Goal: Task Accomplishment & Management: Use online tool/utility

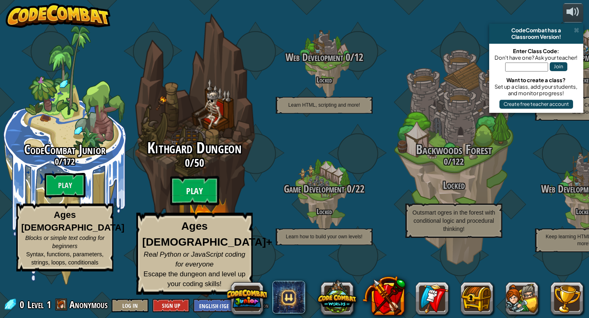
click at [201, 206] on btn "Play" at bounding box center [194, 190] width 49 height 29
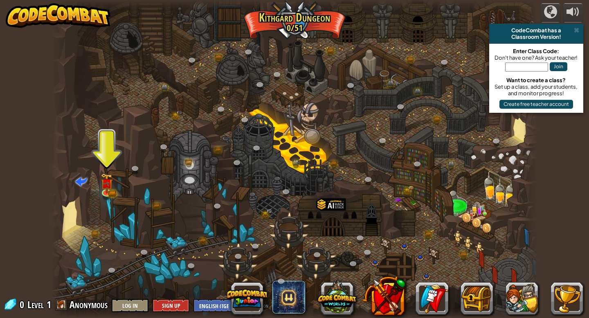
click at [96, 181] on div at bounding box center [294, 159] width 486 height 318
click at [105, 186] on div at bounding box center [107, 191] width 10 height 10
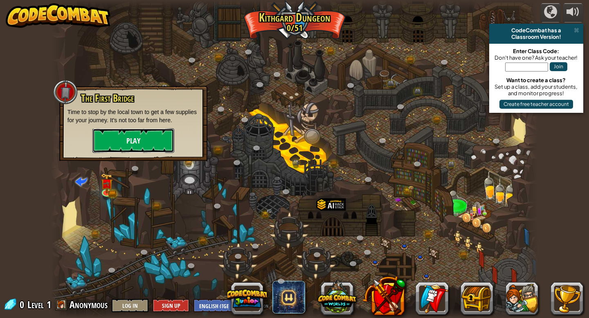
click at [127, 144] on button "Play" at bounding box center [133, 140] width 82 height 25
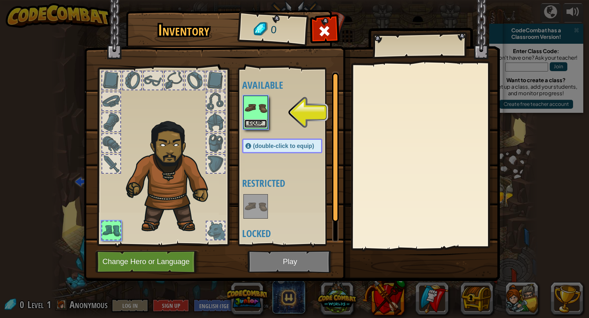
click at [254, 123] on button "Equip" at bounding box center [255, 123] width 23 height 9
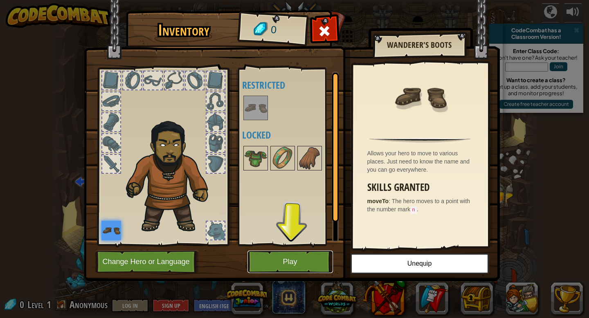
click at [256, 264] on button "Play" at bounding box center [289, 262] width 85 height 22
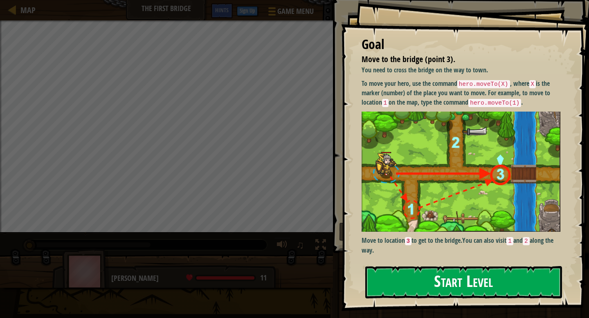
click at [423, 266] on button "Start Level" at bounding box center [463, 282] width 197 height 32
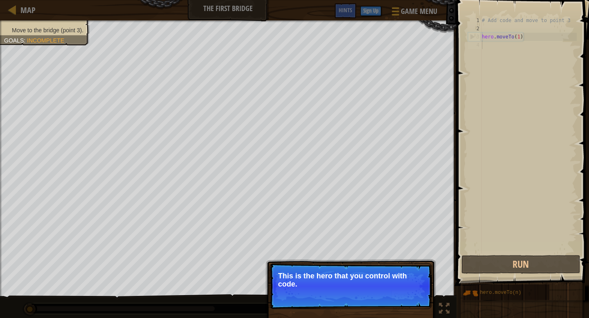
click at [322, 274] on p "This is the hero that you control with code." at bounding box center [350, 280] width 145 height 16
click at [394, 293] on button "Continue" at bounding box center [408, 295] width 34 height 11
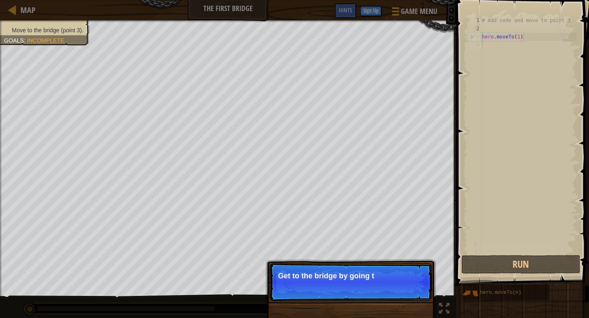
click at [408, 289] on p "Skip (esc) Continue Get to the bridge by going t" at bounding box center [350, 282] width 162 height 38
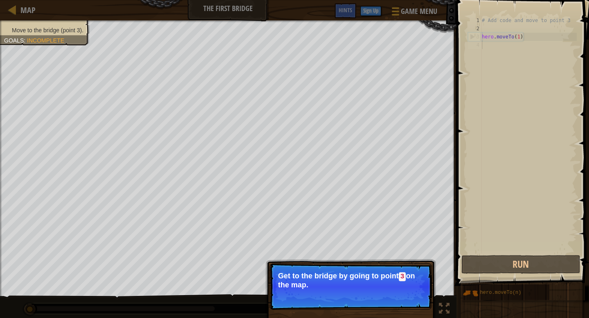
click at [414, 293] on button "Continue" at bounding box center [408, 296] width 34 height 11
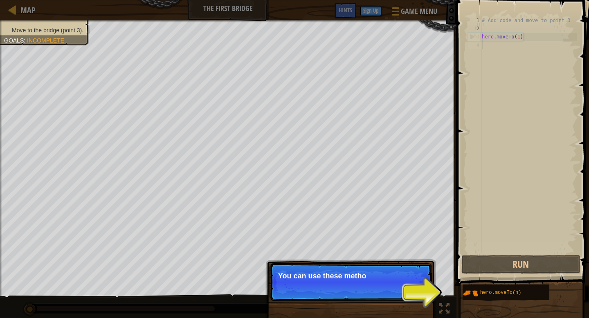
click at [405, 293] on p "Skip (esc) Continue You can use these metho" at bounding box center [350, 282] width 162 height 38
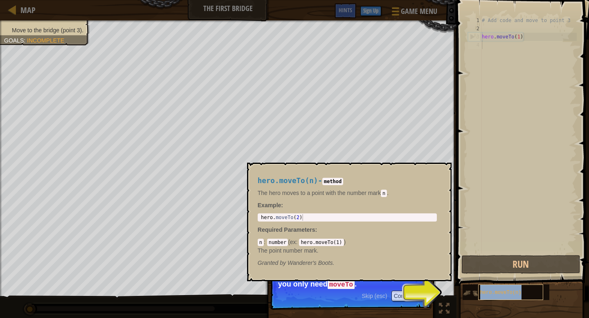
click at [496, 293] on span "hero.moveTo(n)" at bounding box center [500, 293] width 41 height 6
click at [404, 296] on button "Continue" at bounding box center [408, 296] width 34 height 11
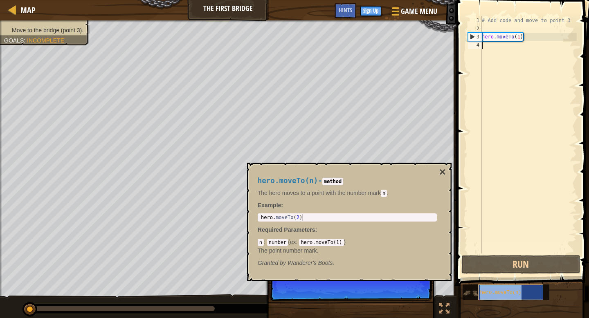
click at [480, 295] on div "hero.moveTo(n)" at bounding box center [510, 292] width 65 height 16
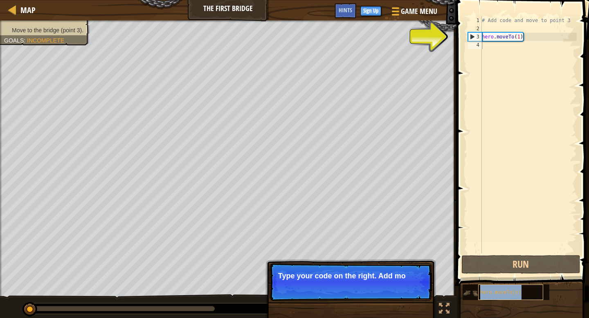
click at [488, 295] on span "hero.moveTo(n)" at bounding box center [500, 293] width 41 height 6
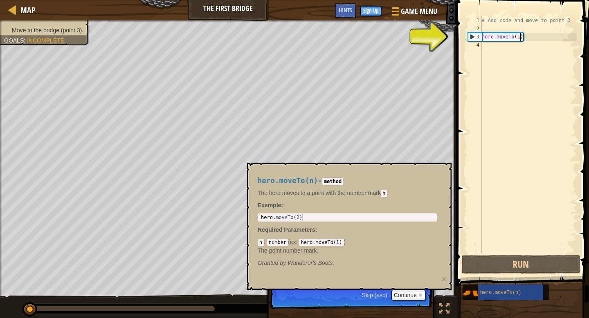
click at [521, 37] on div "# Add code and move to point 3 hero . moveTo ( 1 )" at bounding box center [528, 142] width 96 height 253
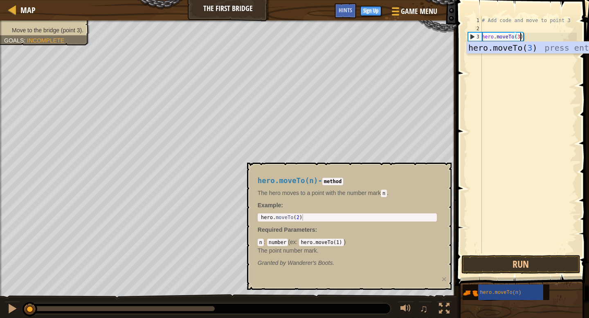
scroll to position [4, 3]
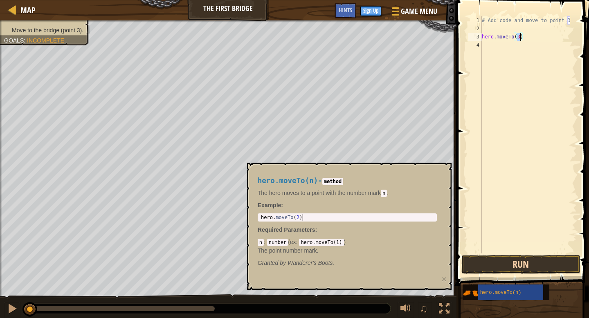
type textarea "hero.moveTo(3)"
click at [486, 266] on button "Run" at bounding box center [520, 264] width 119 height 19
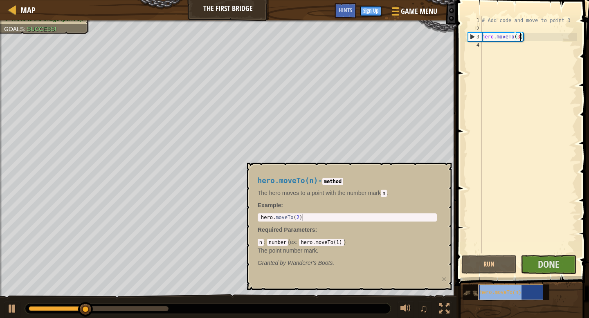
click at [501, 296] on div "hero.moveTo(n)" at bounding box center [510, 292] width 65 height 16
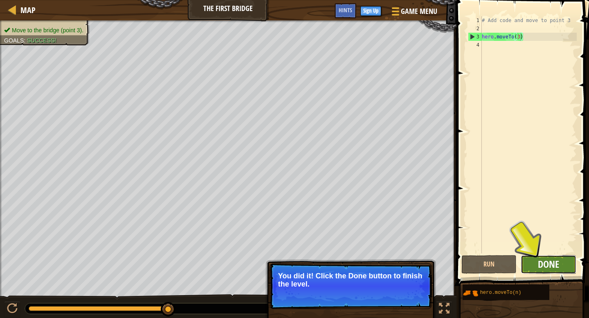
click at [557, 265] on span "Done" at bounding box center [547, 263] width 21 height 13
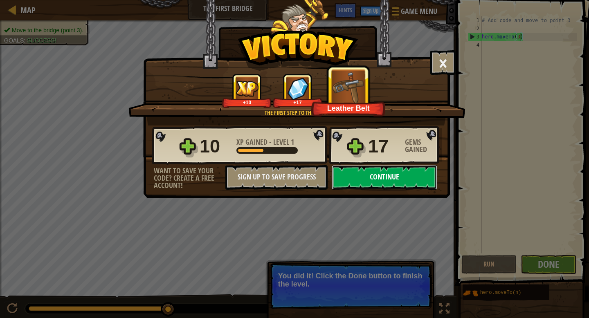
click at [387, 172] on button "Continue" at bounding box center [383, 177] width 105 height 25
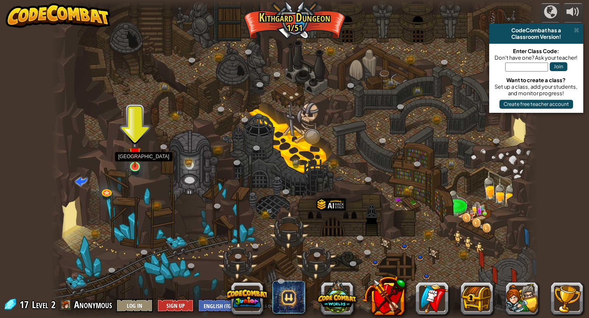
click at [133, 166] on img at bounding box center [135, 153] width 12 height 28
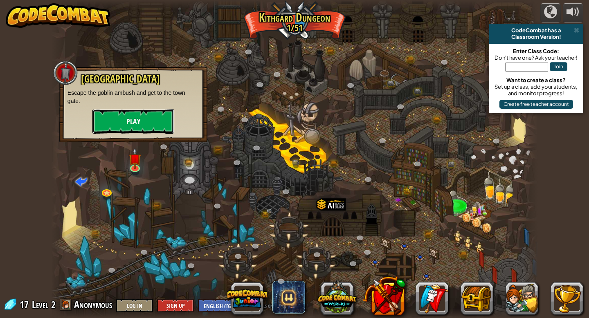
click at [134, 114] on button "Play" at bounding box center [133, 121] width 82 height 25
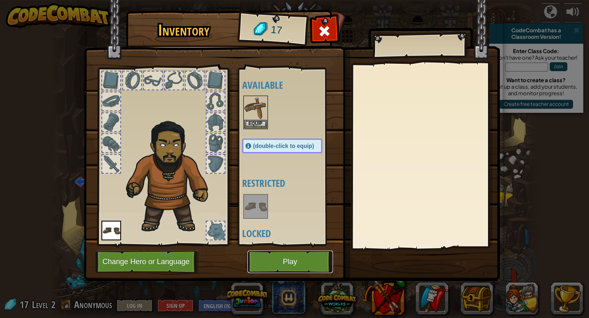
click at [252, 266] on button "Play" at bounding box center [289, 262] width 85 height 22
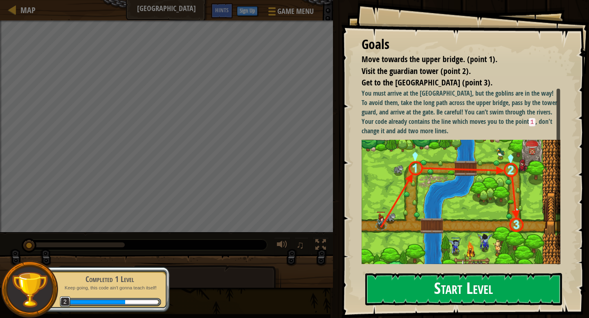
click at [387, 287] on button "Start Level" at bounding box center [463, 289] width 197 height 32
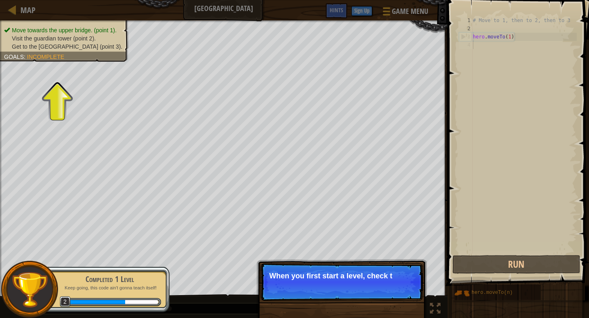
click at [271, 286] on p "Skip (esc) Continue When you first start a level, check t" at bounding box center [341, 282] width 162 height 38
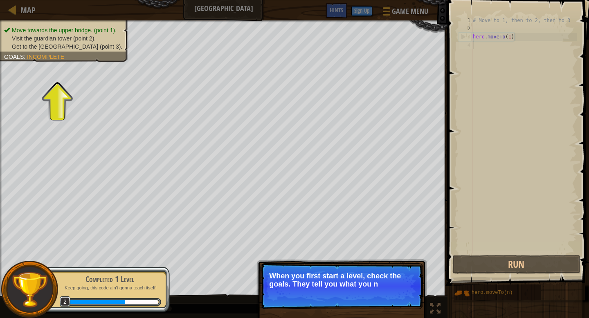
click at [34, 53] on div "Goals : Incomplete" at bounding box center [34, 57] width 60 height 8
click at [35, 55] on span "Incomplete" at bounding box center [45, 57] width 37 height 7
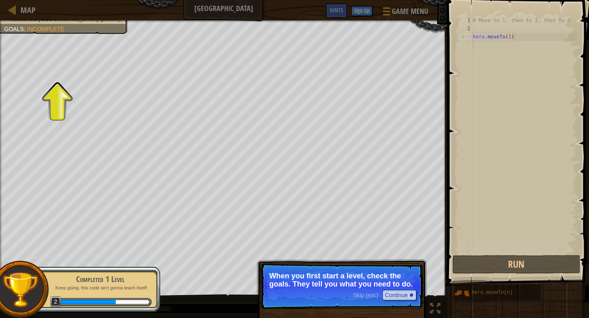
click at [289, 318] on div "Skip (esc) Continue When you first start a level, check the goals. They tell yo…" at bounding box center [341, 323] width 170 height 121
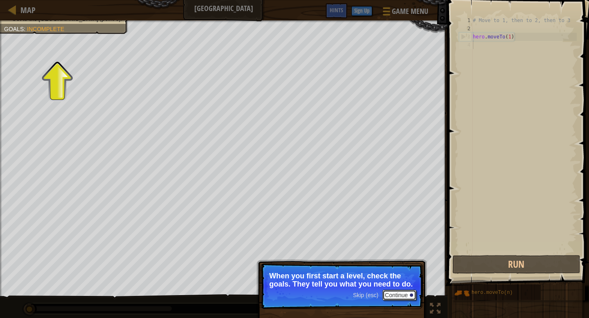
click at [405, 290] on button "Continue" at bounding box center [399, 295] width 34 height 11
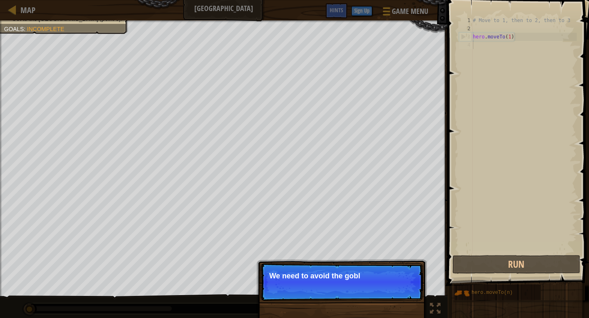
click at [302, 275] on p "We need to avoid the gobl" at bounding box center [341, 276] width 145 height 8
click at [303, 275] on p "We need to avoid the goblins' ambush." at bounding box center [341, 276] width 145 height 8
click at [327, 280] on p "Skip (esc) Continue We need to avoid the goblins' ambush." at bounding box center [341, 282] width 162 height 38
click at [393, 283] on button "Continue" at bounding box center [399, 287] width 34 height 11
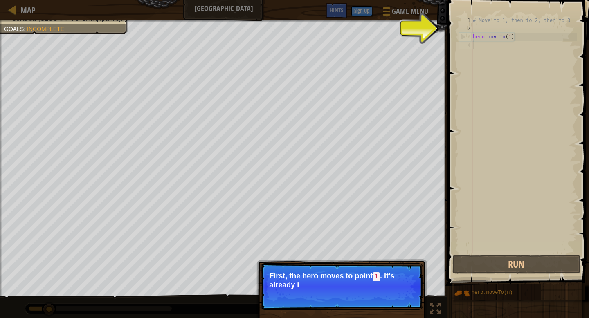
click at [363, 285] on p "First, the hero moves to point 1 . It's already i" at bounding box center [341, 280] width 145 height 17
click at [374, 285] on p "First, the hero moves to point 1 . It's already in your code." at bounding box center [341, 280] width 145 height 17
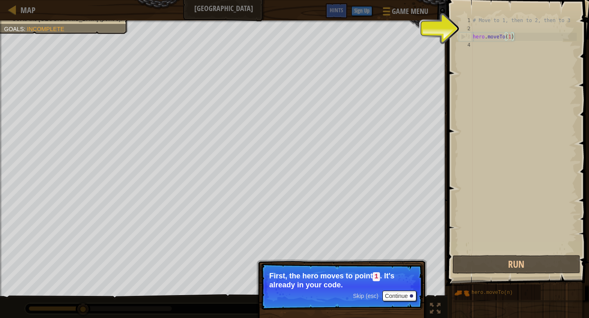
click at [510, 37] on div "# Move to 1, then to 2, then to 3 hero . moveTo ( 1 )" at bounding box center [523, 142] width 105 height 253
click at [510, 38] on div "# Move to 1, then to 2, then to 3 hero . moveTo ( 1 )" at bounding box center [523, 142] width 105 height 253
click at [396, 297] on button "Continue" at bounding box center [399, 296] width 34 height 11
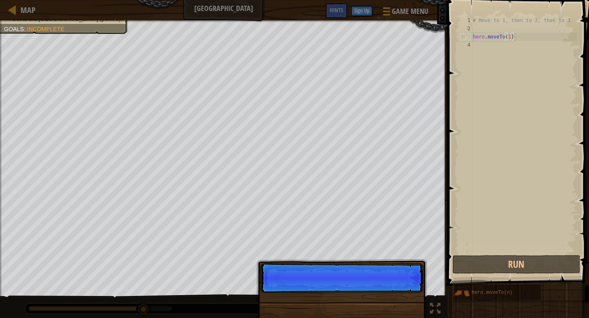
scroll to position [4, 3]
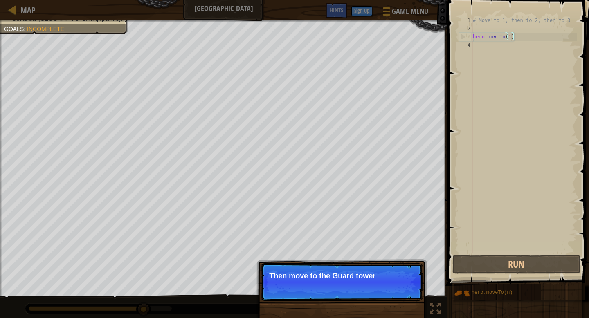
click at [351, 277] on p "Then move to the Guard tower" at bounding box center [341, 276] width 145 height 8
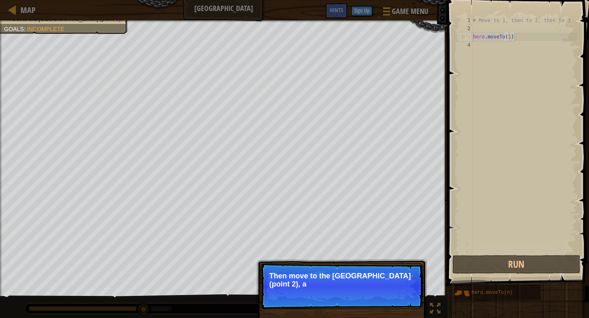
click at [367, 284] on p "Then move to the [GEOGRAPHIC_DATA] (point 2), a" at bounding box center [341, 280] width 145 height 16
click at [375, 284] on p "Then move to the [GEOGRAPHIC_DATA] (point 2), and finally to" at bounding box center [341, 280] width 145 height 16
click at [378, 284] on p "Then move to the [GEOGRAPHIC_DATA] (point 2), and finally to the gate (poi" at bounding box center [341, 280] width 145 height 16
click at [378, 284] on p "Then move to the [GEOGRAPHIC_DATA] (point 2), and finally to the gate (point 3)." at bounding box center [341, 280] width 145 height 16
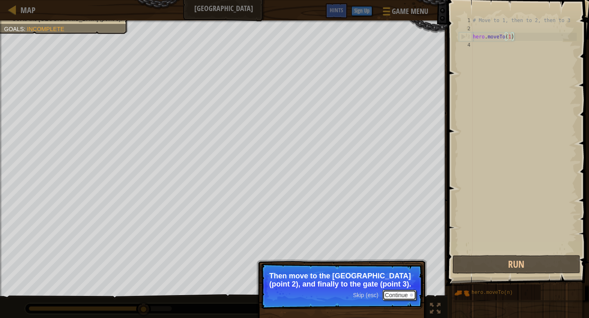
click at [388, 290] on button "Continue" at bounding box center [399, 295] width 34 height 11
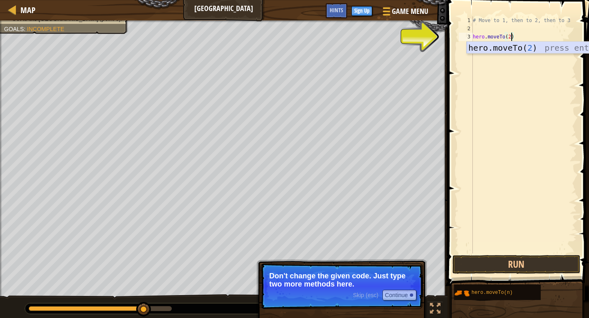
type textarea "hero.moveTo(2\)"
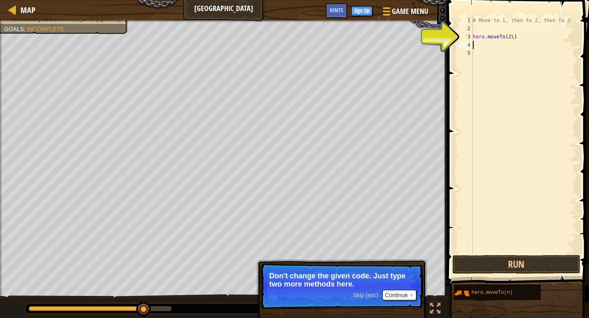
scroll to position [4, 0]
click at [512, 39] on div "# Move to 1, then to 2, then to 3 hero . moveTo ( 2 \ )" at bounding box center [523, 142] width 105 height 253
click at [514, 38] on div "# Move to 1, then to 2, then to 3 hero . moveTo ( 2 \ )" at bounding box center [523, 142] width 105 height 253
type textarea "hero.moveTo(2)"
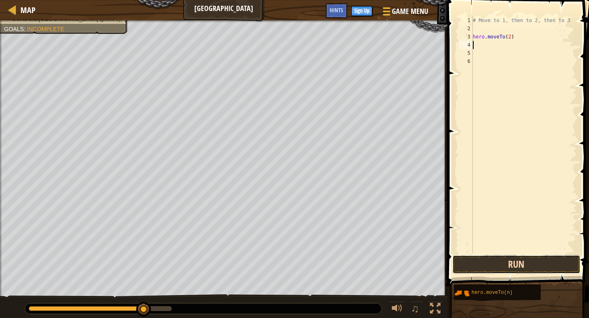
click at [510, 266] on button "Run" at bounding box center [516, 264] width 128 height 19
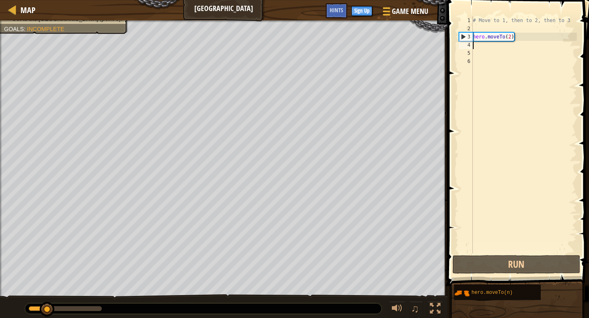
click at [511, 38] on div "# Move to 1, then to 2, then to 3 hero . moveTo ( 2 )" at bounding box center [523, 142] width 105 height 253
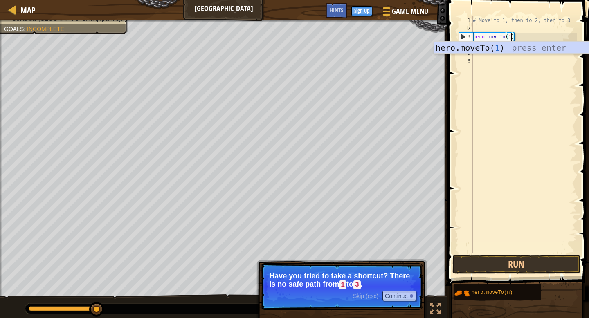
scroll to position [4, 3]
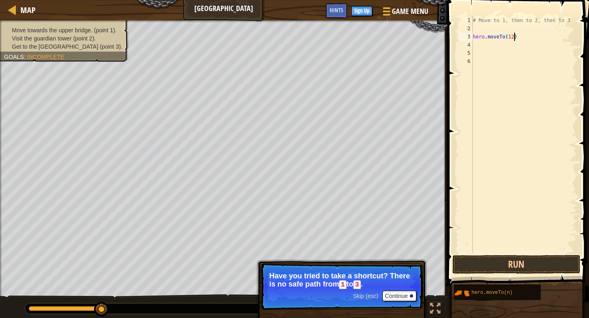
type textarea "hero.moveTo(123)"
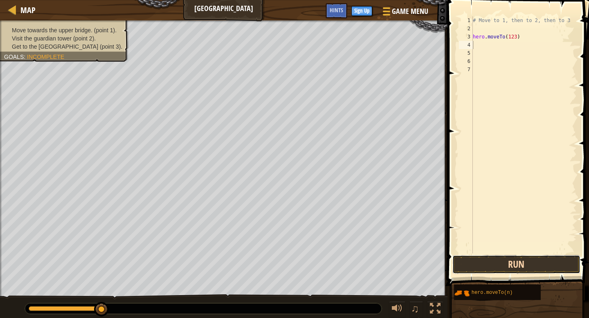
click at [530, 264] on button "Run" at bounding box center [516, 264] width 128 height 19
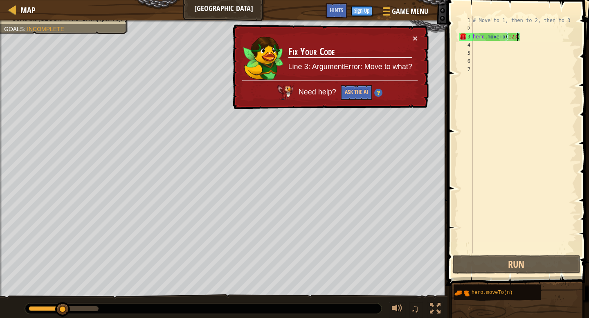
click at [516, 38] on div "# Move to 1, then to 2, then to 3 hero . moveTo ( 123 )" at bounding box center [523, 142] width 105 height 253
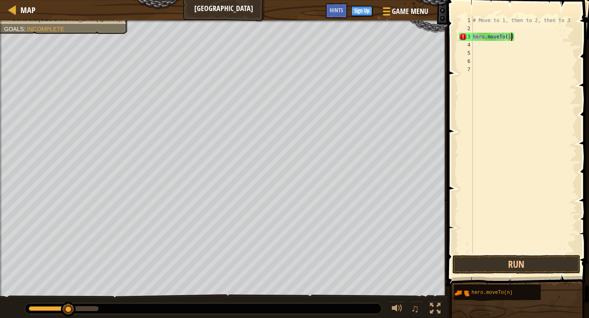
type textarea "hero.moveTo()"
click at [465, 44] on div "4" at bounding box center [466, 45] width 14 height 8
click at [508, 38] on div "# Move to 1, then to 2, then to 3 hero . moveTo ( )" at bounding box center [523, 142] width 105 height 253
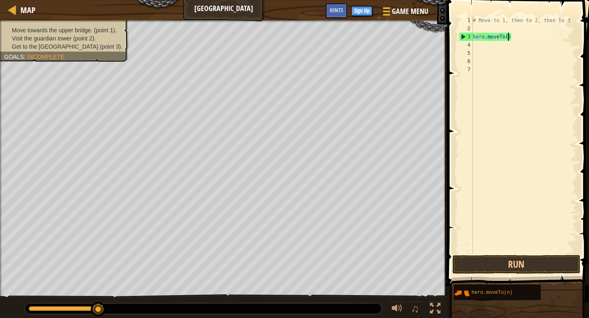
type textarea "hero.moveTo(1)"
click at [488, 46] on div "# Move to 1, then to 2, then to 3 hero . moveTo ( 1 )" at bounding box center [523, 142] width 105 height 253
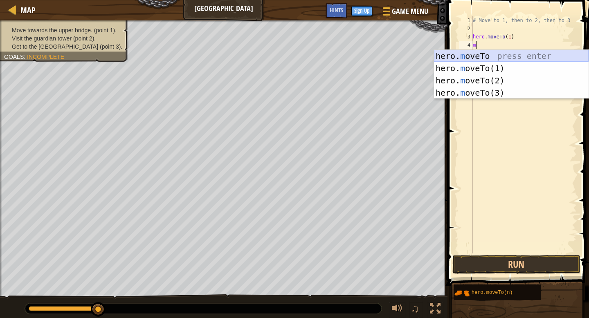
click at [482, 57] on div "hero. m oveTo press enter hero. m oveTo(1) press enter hero. m oveTo(2) press e…" at bounding box center [511, 87] width 154 height 74
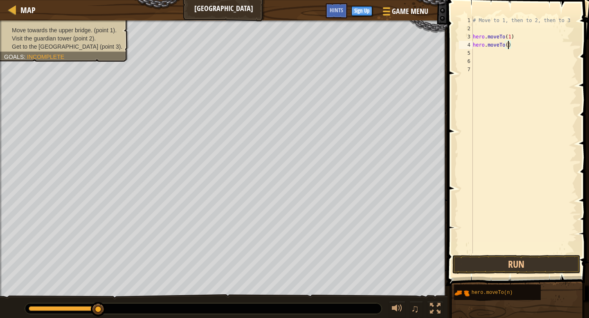
type textarea "hero.moveTo(2)"
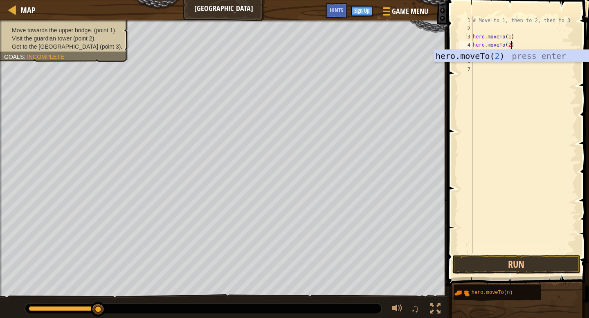
click at [493, 76] on div "# Move to 1, then to 2, then to 3 hero . moveTo ( 1 ) hero . moveTo ( 2 )" at bounding box center [523, 142] width 105 height 253
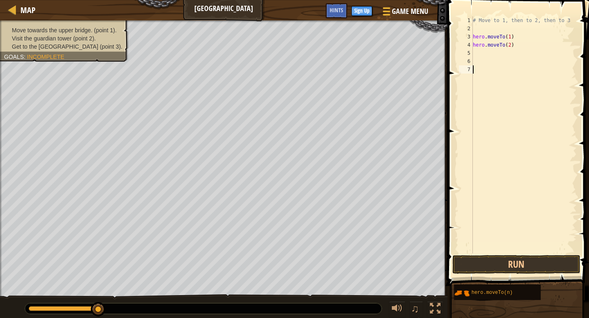
scroll to position [4, 0]
click at [492, 51] on div "# Move to 1, then to 2, then to 3 hero . moveTo ( 1 ) hero . moveTo ( 2 )" at bounding box center [523, 142] width 105 height 253
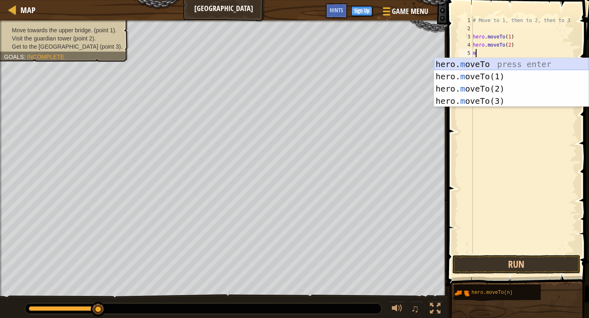
click at [488, 63] on div "hero. m oveTo press enter hero. m oveTo(1) press enter hero. m oveTo(2) press e…" at bounding box center [511, 95] width 154 height 74
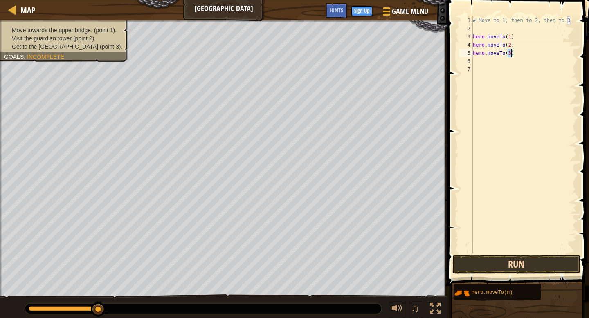
type textarea "hero.moveTo(3)"
click at [499, 258] on button "Run" at bounding box center [516, 264] width 128 height 19
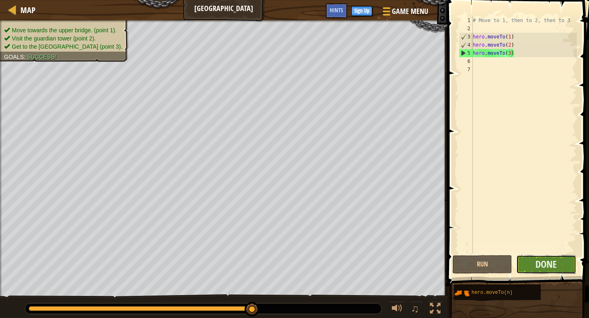
click at [534, 268] on button "Done" at bounding box center [546, 264] width 60 height 19
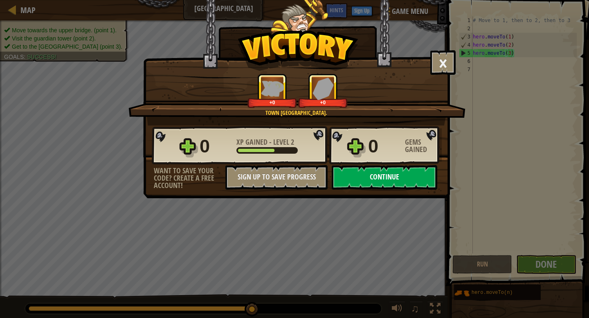
click at [360, 188] on button "Continue" at bounding box center [383, 177] width 105 height 25
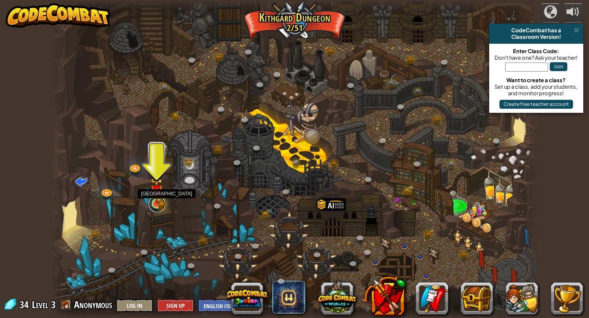
click at [154, 206] on link at bounding box center [157, 204] width 16 height 16
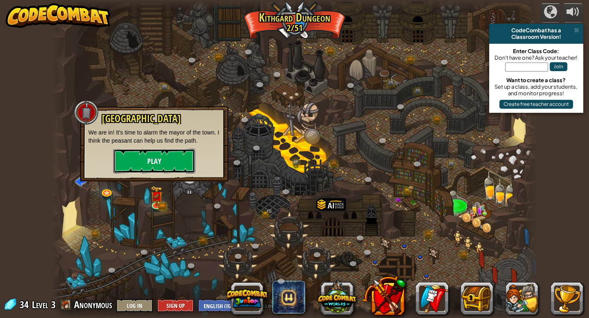
click at [119, 153] on button "Play" at bounding box center [154, 161] width 82 height 25
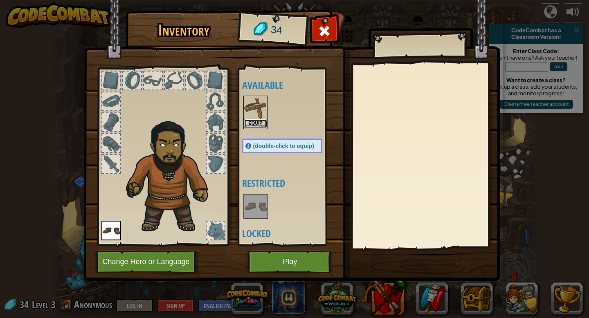
click at [257, 123] on button "Equip" at bounding box center [255, 123] width 23 height 9
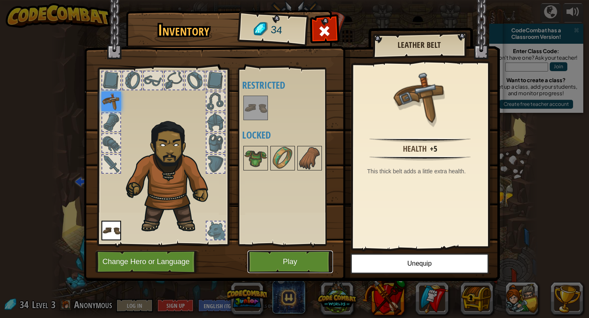
click at [282, 258] on button "Play" at bounding box center [289, 262] width 85 height 22
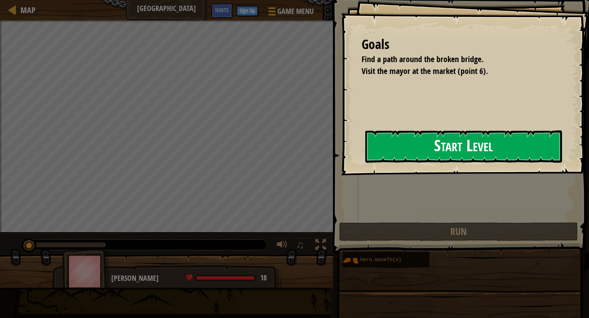
click at [451, 145] on button "Start Level" at bounding box center [463, 146] width 197 height 32
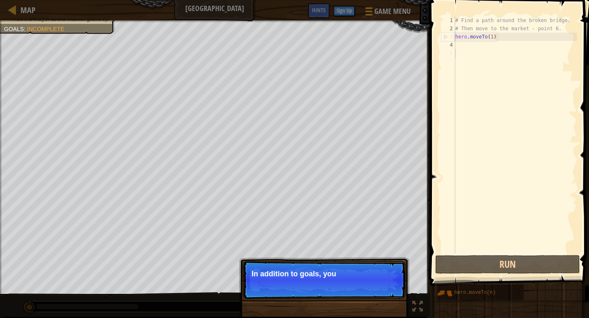
click at [291, 288] on p "Skip (esc) Continue In addition to goals, you" at bounding box center [324, 280] width 162 height 38
